Goal: Browse casually

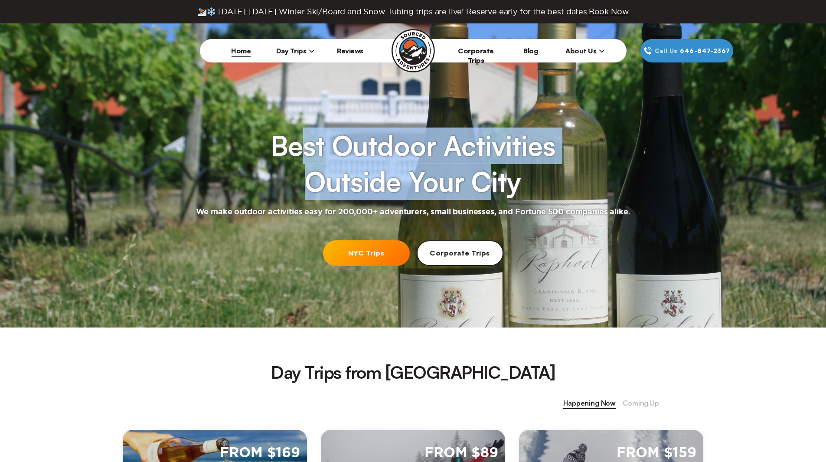
click at [517, 192] on h1 "Best Outdoor Activities Outside Your City" at bounding box center [413, 163] width 284 height 72
click at [538, 192] on h1 "Best Outdoor Activities Outside Your City" at bounding box center [413, 163] width 284 height 72
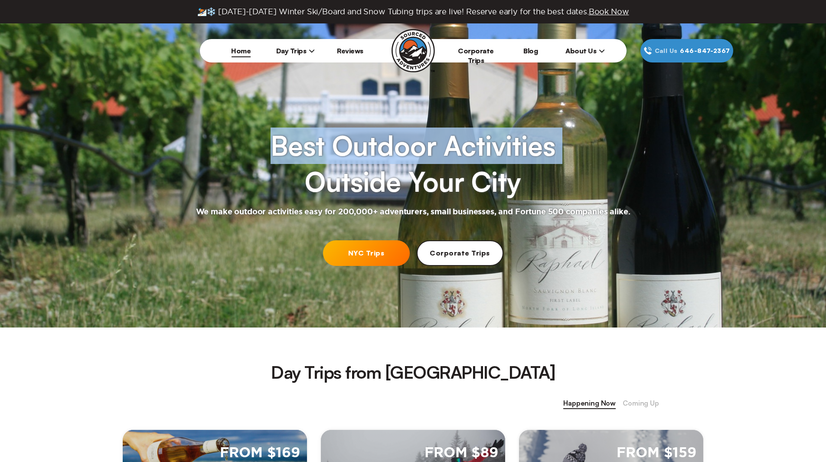
drag, startPoint x: 538, startPoint y: 192, endPoint x: 281, endPoint y: 160, distance: 259.5
click at [283, 163] on h1 "Best Outdoor Activities Outside Your City" at bounding box center [413, 163] width 284 height 72
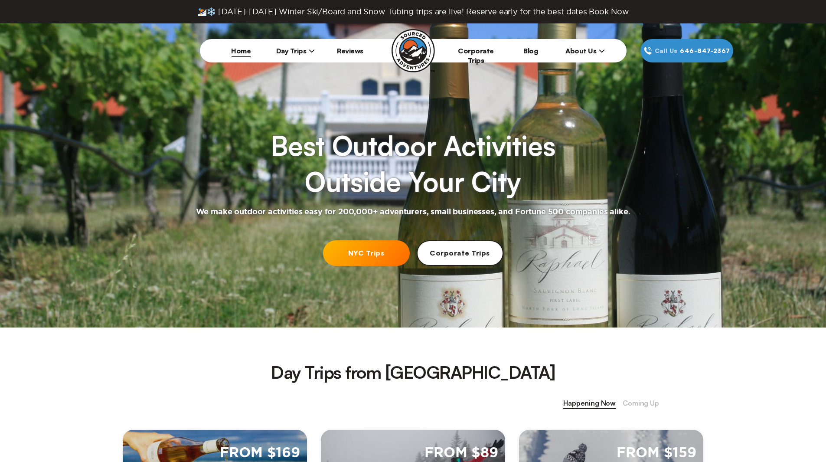
click at [281, 160] on h1 "Best Outdoor Activities Outside Your City" at bounding box center [413, 163] width 284 height 72
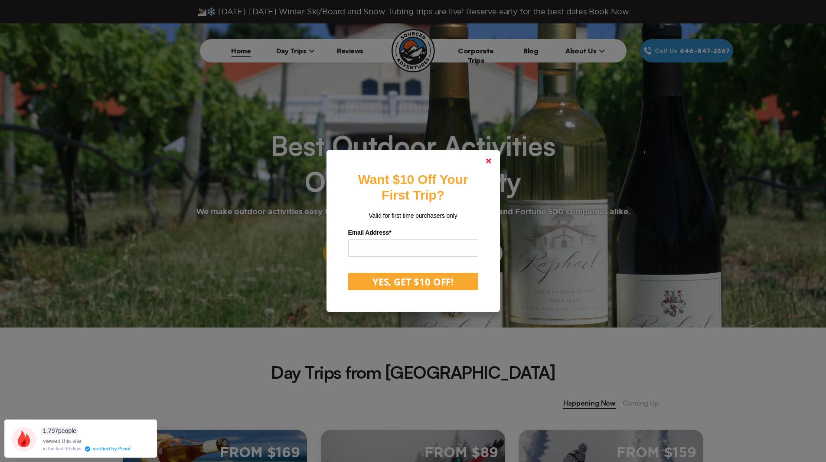
click at [496, 157] on link at bounding box center [488, 160] width 21 height 21
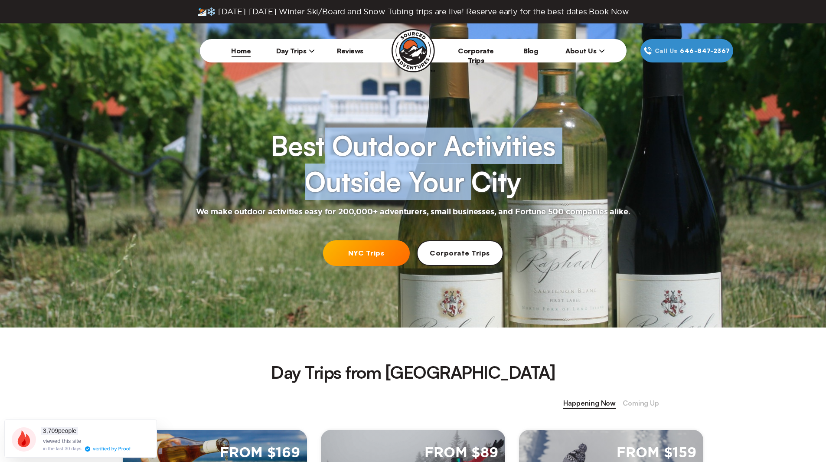
drag, startPoint x: 326, startPoint y: 147, endPoint x: 480, endPoint y: 189, distance: 159.3
click at [479, 189] on h1 "Best Outdoor Activities Outside Your City" at bounding box center [413, 163] width 284 height 72
drag, startPoint x: 528, startPoint y: 191, endPoint x: 342, endPoint y: 147, distance: 190.5
click at [329, 152] on h1 "Best Outdoor Activities Outside Your City" at bounding box center [413, 163] width 284 height 72
click at [342, 147] on h1 "Best Outdoor Activities Outside Your City" at bounding box center [413, 163] width 284 height 72
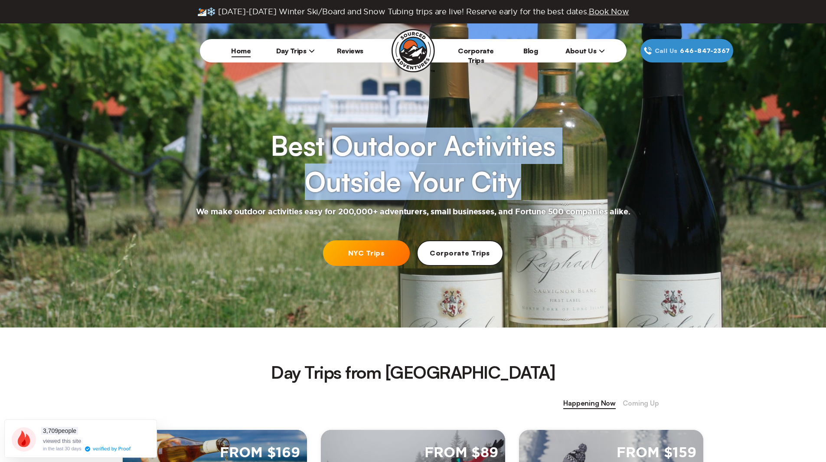
drag, startPoint x: 342, startPoint y: 147, endPoint x: 500, endPoint y: 187, distance: 162.7
click at [500, 187] on h1 "Best Outdoor Activities Outside Your City" at bounding box center [413, 163] width 284 height 72
click at [502, 187] on h1 "Best Outdoor Activities Outside Your City" at bounding box center [413, 163] width 284 height 72
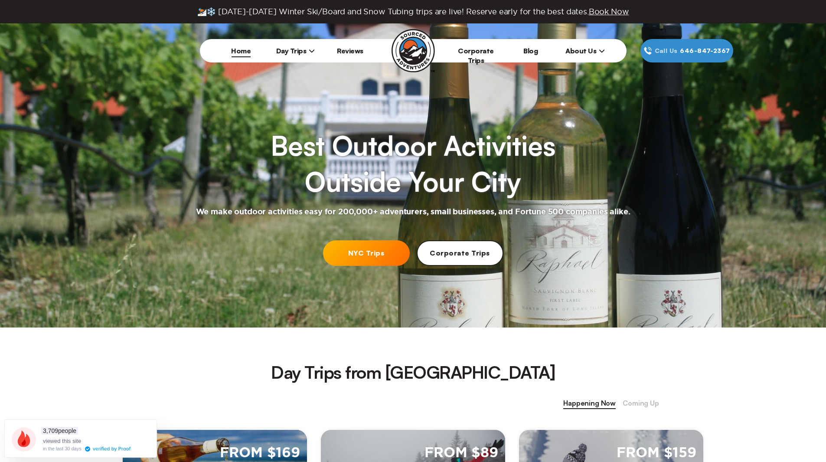
click at [346, 225] on div at bounding box center [413, 175] width 826 height 304
click at [356, 212] on h2 "We make outdoor activities easy for 200,000+ adventurers, small businesses, and…" at bounding box center [413, 212] width 434 height 10
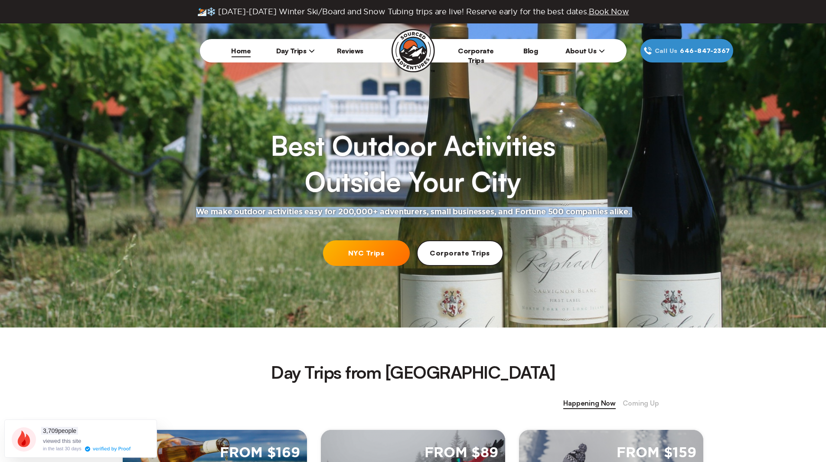
click at [356, 212] on h2 "We make outdoor activities easy for 200,000+ adventurers, small businesses, and…" at bounding box center [413, 212] width 434 height 10
click at [469, 209] on h2 "We make outdoor activities easy for 200,000+ adventurers, small businesses, and…" at bounding box center [413, 212] width 434 height 10
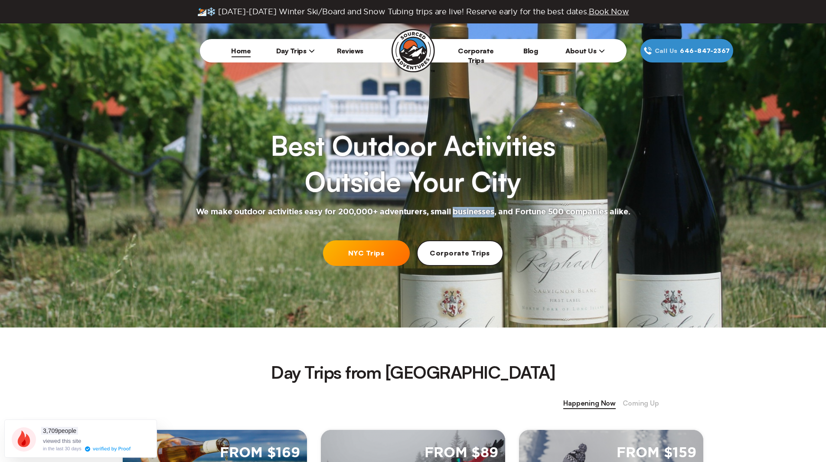
click at [469, 209] on h2 "We make outdoor activities easy for 200,000+ adventurers, small businesses, and…" at bounding box center [413, 212] width 434 height 10
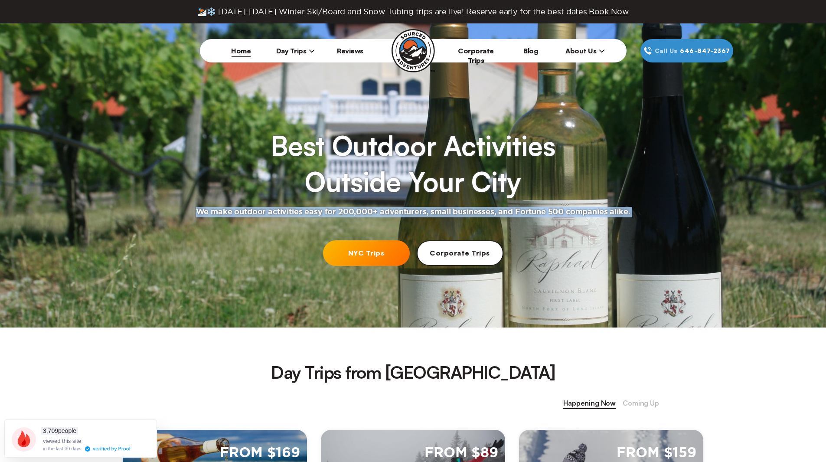
click at [469, 209] on h2 "We make outdoor activities easy for 200,000+ adventurers, small businesses, and…" at bounding box center [413, 212] width 434 height 10
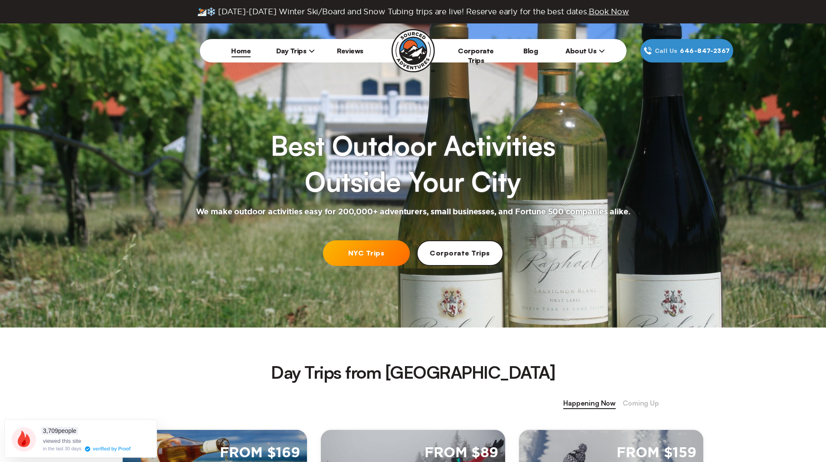
click at [271, 220] on div at bounding box center [413, 175] width 826 height 304
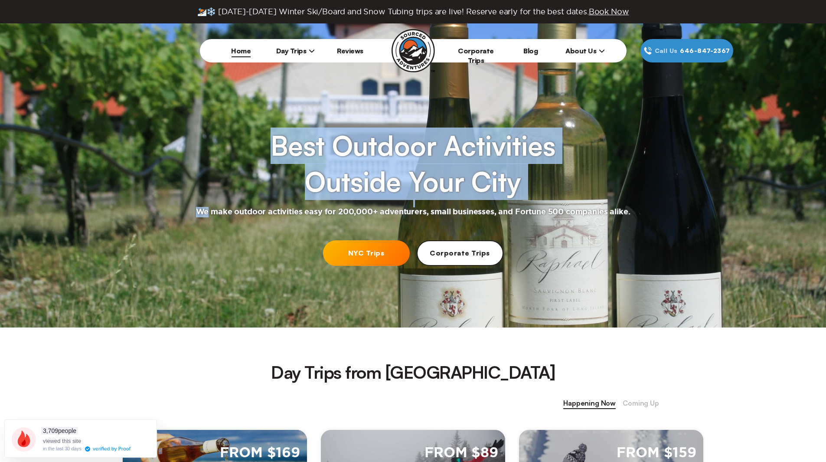
drag, startPoint x: 271, startPoint y: 220, endPoint x: 195, endPoint y: 211, distance: 76.8
click at [196, 211] on h2 "We make outdoor activities easy for 200,000+ adventurers, small businesses, and…" at bounding box center [413, 212] width 434 height 10
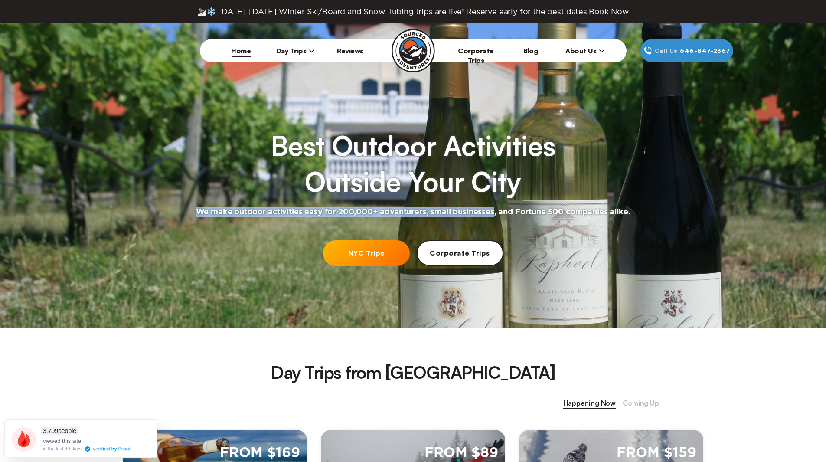
drag, startPoint x: 195, startPoint y: 211, endPoint x: 550, endPoint y: 214, distance: 355.1
click at [539, 214] on h2 "We make outdoor activities easy for 200,000+ adventurers, small businesses, and…" at bounding box center [413, 212] width 434 height 10
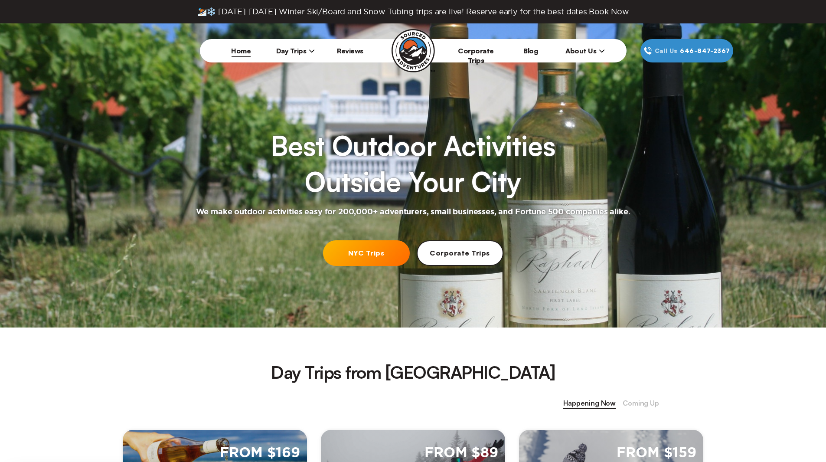
click at [587, 214] on h2 "We make outdoor activities easy for 200,000+ adventurers, small businesses, and…" at bounding box center [413, 212] width 434 height 10
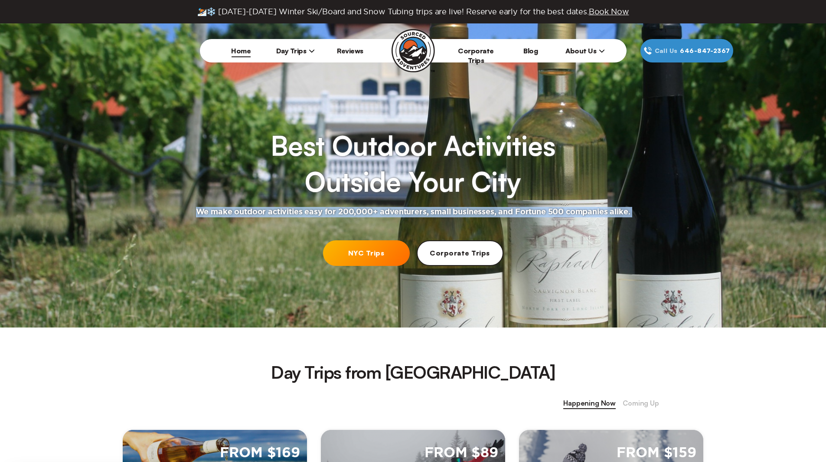
click at [587, 214] on h2 "We make outdoor activities easy for 200,000+ adventurers, small businesses, and…" at bounding box center [413, 212] width 434 height 10
click at [681, 204] on div "Best Outdoor Activities Outside Your City We make outdoor activities easy for 2…" at bounding box center [413, 158] width 826 height 121
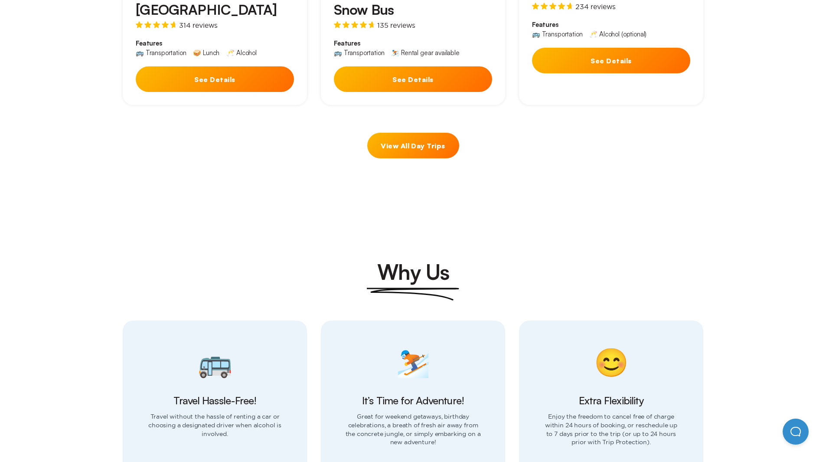
scroll to position [607, 0]
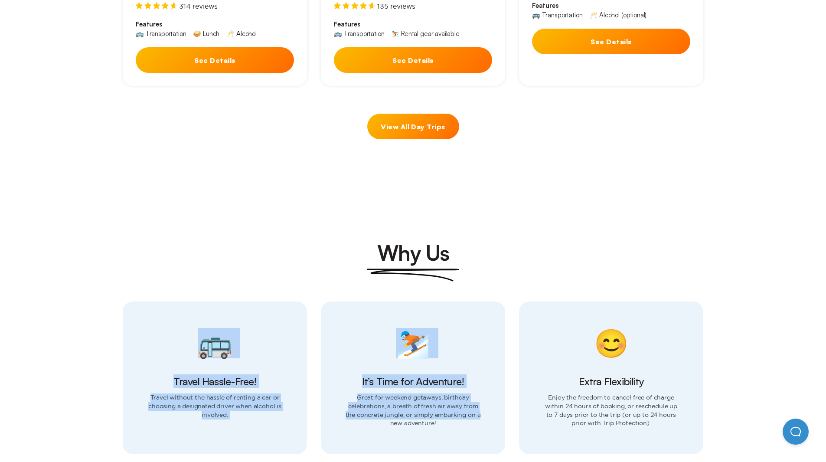
drag, startPoint x: 99, startPoint y: 262, endPoint x: 603, endPoint y: 387, distance: 519.5
click at [534, 389] on section "Why Us 🚌 Travel Hassle-Free! Travel without the hassle of renting a car or choo…" at bounding box center [413, 323] width 826 height 292
click at [816, 352] on section "Why Us 🚌 Travel Hassle-Free! Travel without the hassle of renting a car or choo…" at bounding box center [413, 323] width 826 height 292
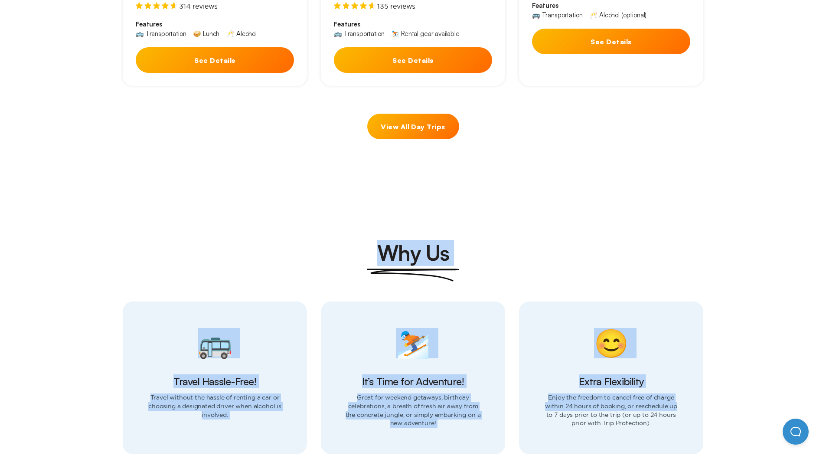
drag, startPoint x: 748, startPoint y: 388, endPoint x: 343, endPoint y: 211, distance: 442.2
click at [343, 211] on section "Why Us 🚌 Travel Hassle-Free! Travel without the hassle of renting a car or choo…" at bounding box center [413, 323] width 826 height 292
click at [336, 209] on section "Why Us 🚌 Travel Hassle-Free! Travel without the hassle of renting a car or choo…" at bounding box center [413, 323] width 826 height 292
drag, startPoint x: 336, startPoint y: 209, endPoint x: 759, endPoint y: 317, distance: 436.1
click at [727, 311] on section "Why Us 🚌 Travel Hassle-Free! Travel without the hassle of renting a car or choo…" at bounding box center [413, 323] width 826 height 292
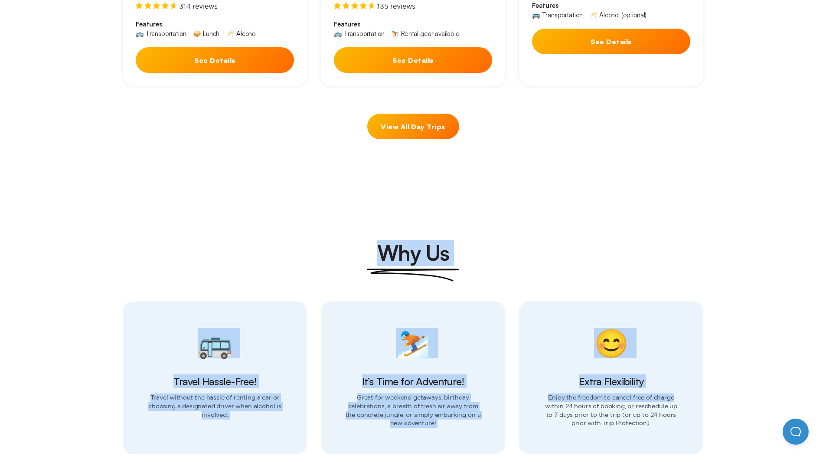
click at [761, 317] on section "Why Us 🚌 Travel Hassle-Free! Travel without the hassle of renting a car or choo…" at bounding box center [413, 323] width 826 height 292
